Goal: Task Accomplishment & Management: Manage account settings

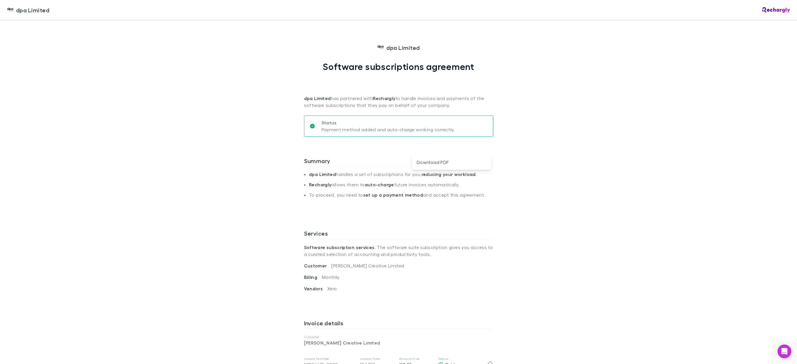
scroll to position [229, 0]
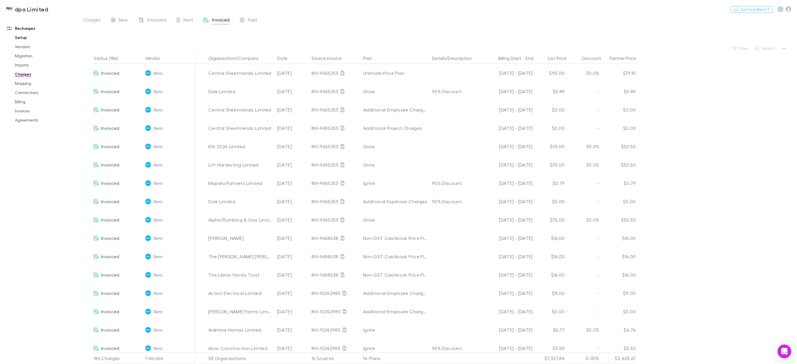
click at [21, 37] on link "Setup" at bounding box center [45, 37] width 72 height 9
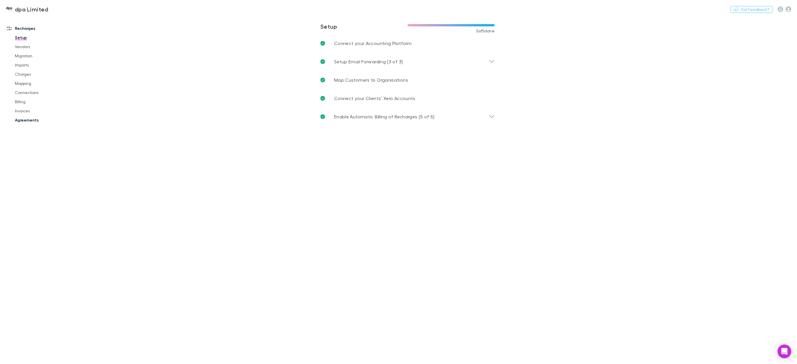
click at [30, 119] on link "Agreements" at bounding box center [45, 120] width 72 height 9
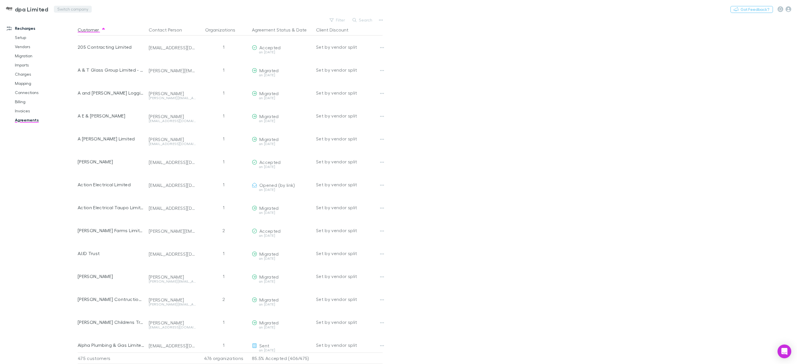
click at [67, 10] on button "Switch company" at bounding box center [73, 9] width 38 height 7
type input "***"
click at [80, 35] on p "TWP Accounting LLP" at bounding box center [81, 34] width 46 height 7
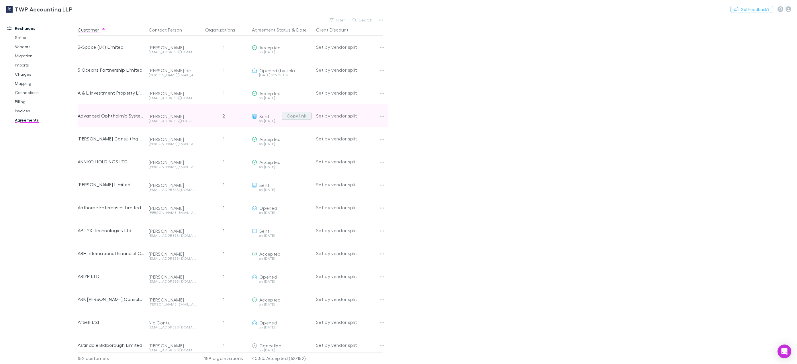
click at [304, 115] on button "Copy link" at bounding box center [297, 116] width 30 height 8
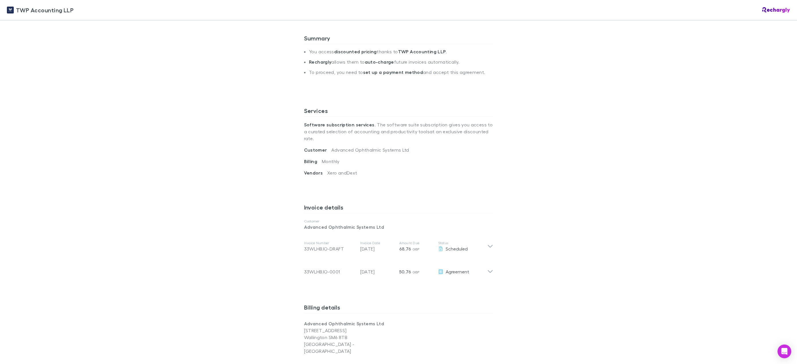
scroll to position [143, 0]
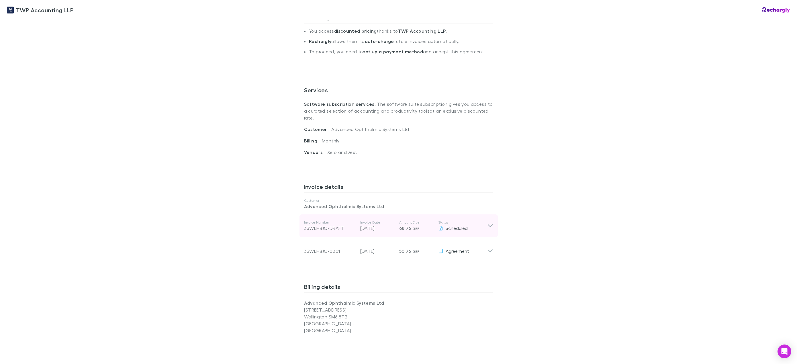
click at [488, 222] on icon at bounding box center [490, 225] width 6 height 7
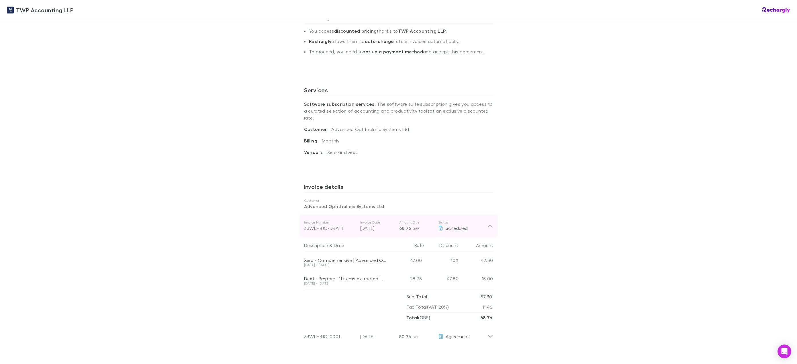
click at [488, 225] on icon at bounding box center [490, 226] width 5 height 3
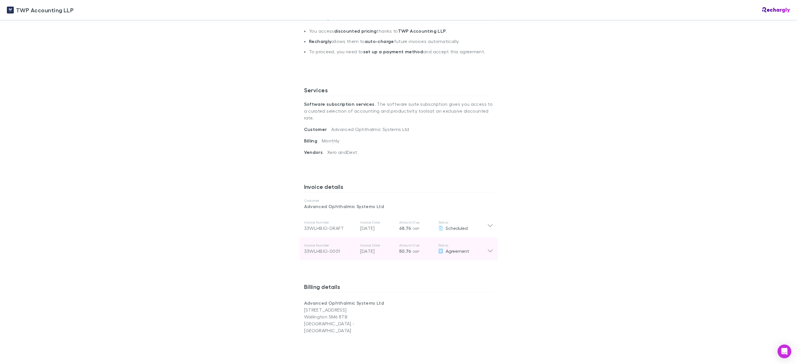
click at [489, 243] on icon at bounding box center [490, 248] width 6 height 11
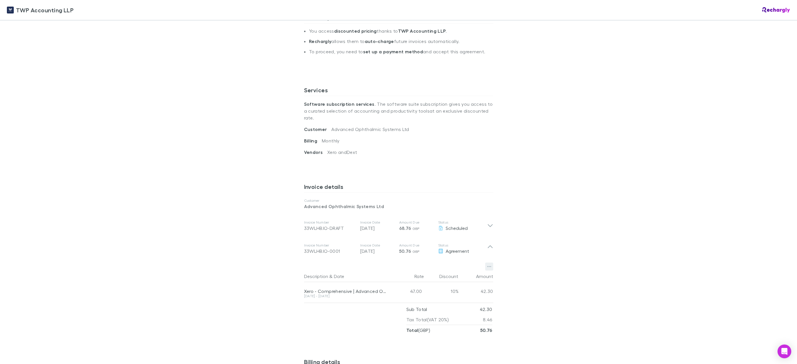
click at [487, 264] on icon "button" at bounding box center [489, 266] width 4 height 5
click at [571, 257] on div at bounding box center [398, 182] width 797 height 364
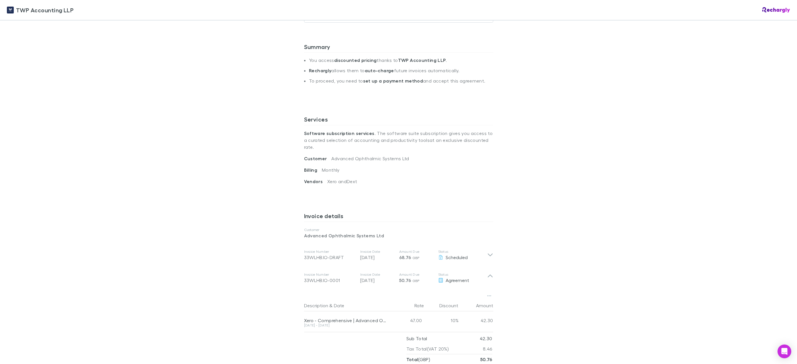
scroll to position [115, 0]
drag, startPoint x: 357, startPoint y: 230, endPoint x: 301, endPoint y: 232, distance: 56.2
click at [301, 232] on div "TWP Accounting LLP Software subscriptions agreement TWP Accounting LLP has part…" at bounding box center [398, 316] width 201 height 821
copy p "Advanced Ophthalmic Systems Ltd"
